Goal: Task Accomplishment & Management: Use online tool/utility

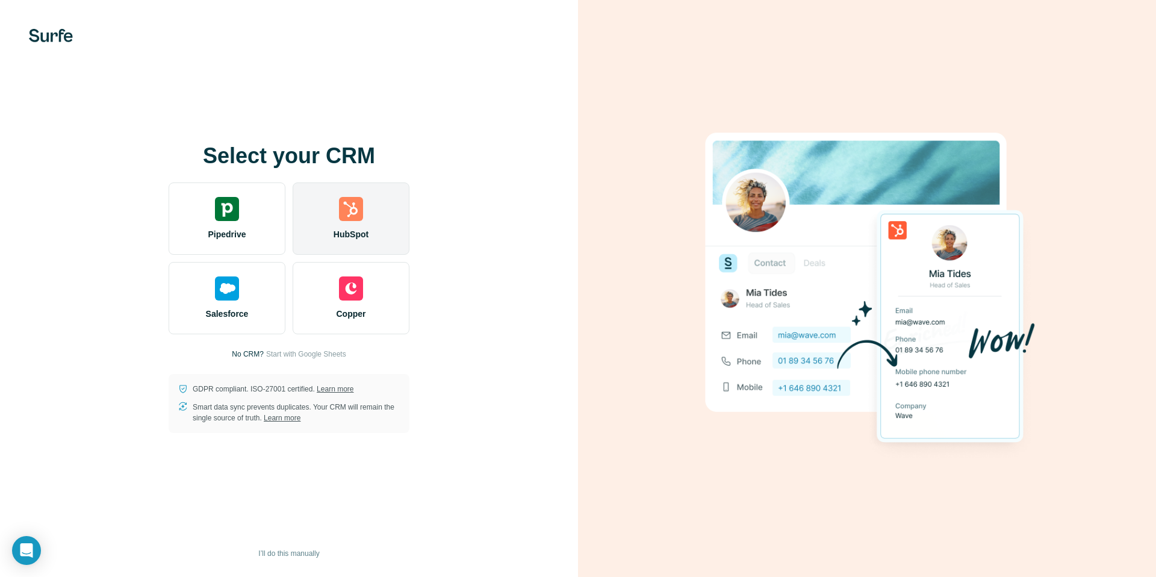
click at [350, 226] on div "HubSpot" at bounding box center [351, 218] width 117 height 72
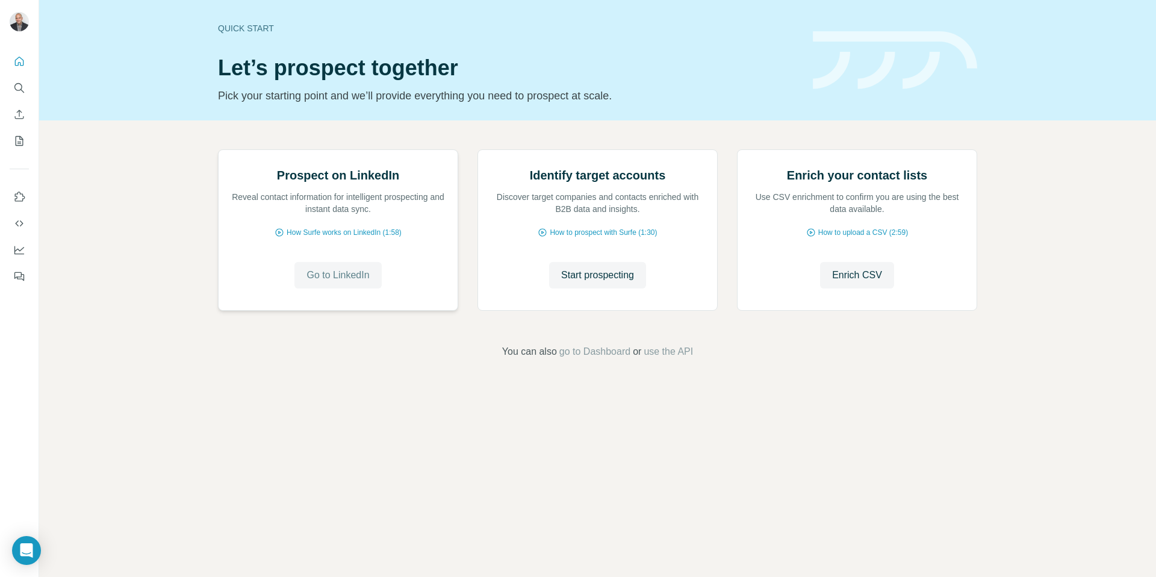
click at [350, 282] on span "Go to LinkedIn" at bounding box center [338, 275] width 63 height 14
